Goal: Find specific page/section: Find specific page/section

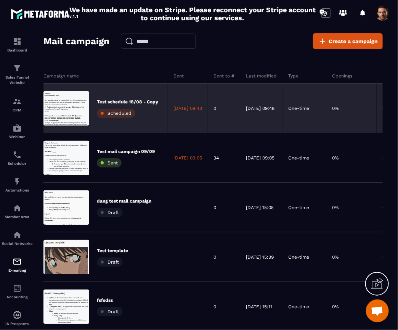
click at [162, 111] on div "Test schedule 18/08 - Copy Scheduled" at bounding box center [106, 109] width 124 height 50
